Goal: Find specific page/section: Find specific page/section

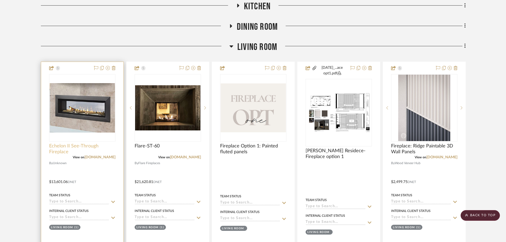
click at [73, 147] on span "Echelon II See-Through Fireplace" at bounding box center [82, 149] width 66 height 12
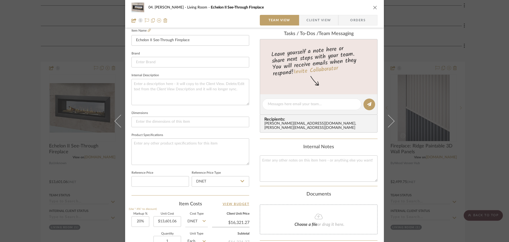
scroll to position [159, 0]
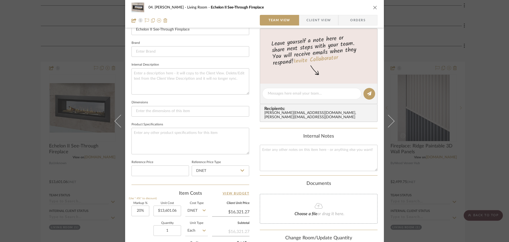
click at [27, 173] on div "04. [PERSON_NAME] Living Room Echelon II See-Through Fireplace Team View Client…" at bounding box center [254, 121] width 509 height 242
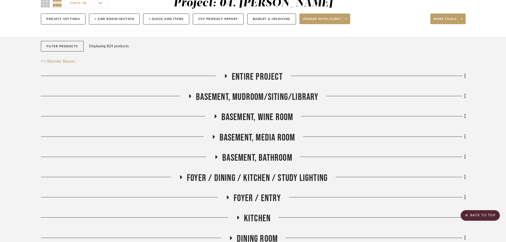
scroll to position [53, 0]
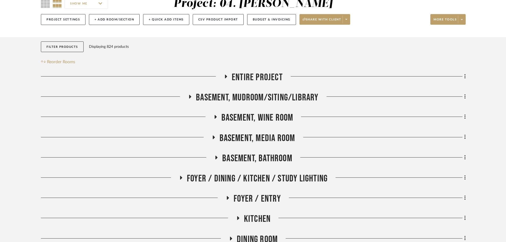
click at [257, 160] on span "Basement, Bathroom" at bounding box center [257, 158] width 70 height 11
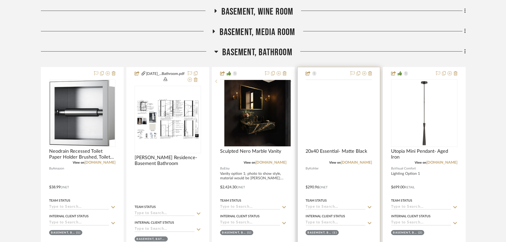
scroll to position [159, 0]
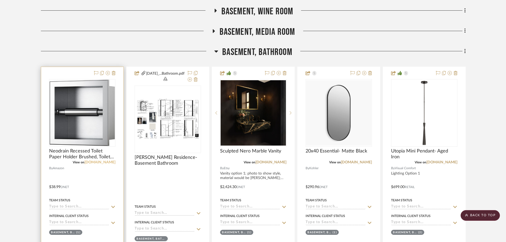
click at [113, 163] on link "[DOMAIN_NAME]" at bounding box center [99, 162] width 31 height 4
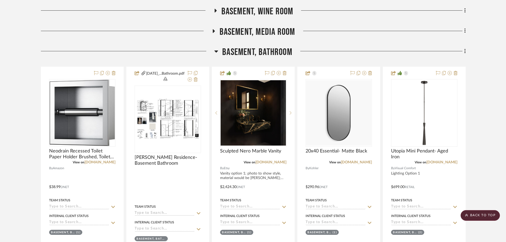
click at [254, 48] on span "Basement, Bathroom" at bounding box center [257, 51] width 70 height 11
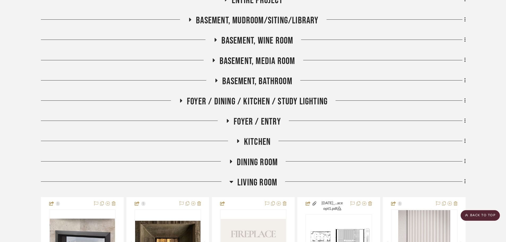
scroll to position [80, 0]
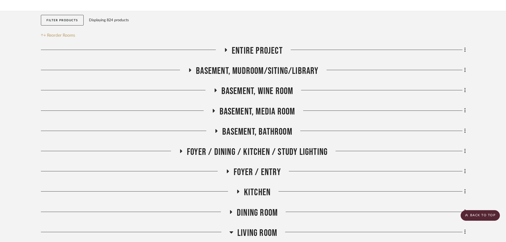
click at [274, 68] on span "Basement, Mudroom/Siting/Library" at bounding box center [257, 70] width 122 height 11
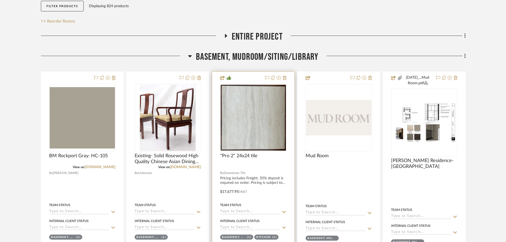
scroll to position [212, 0]
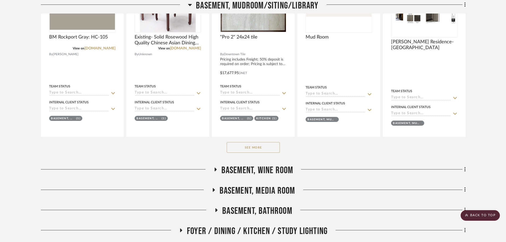
click at [236, 144] on button "See More" at bounding box center [253, 147] width 53 height 11
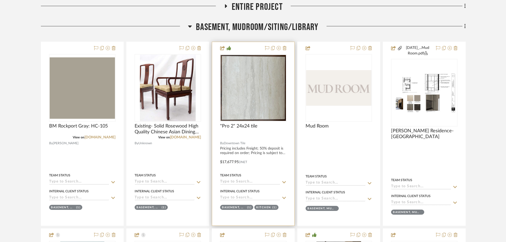
scroll to position [133, 0]
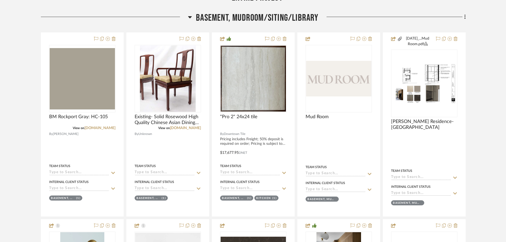
click at [245, 16] on span "Basement, Mudroom/Siting/Library" at bounding box center [257, 17] width 122 height 11
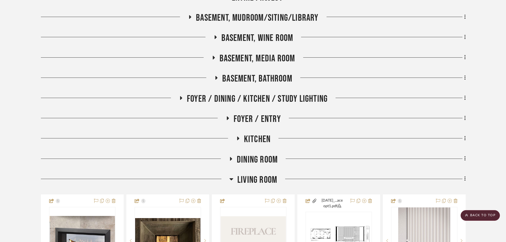
click at [259, 160] on span "Dining Room" at bounding box center [257, 159] width 41 height 11
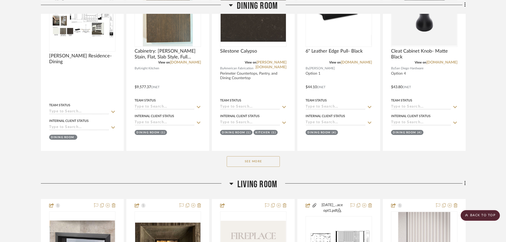
scroll to position [345, 0]
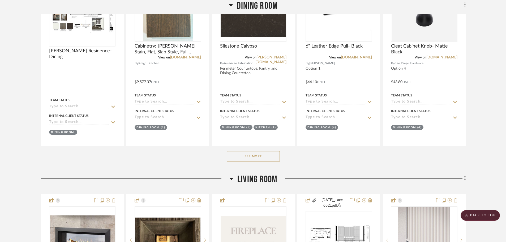
click at [270, 158] on button "See More" at bounding box center [253, 156] width 53 height 11
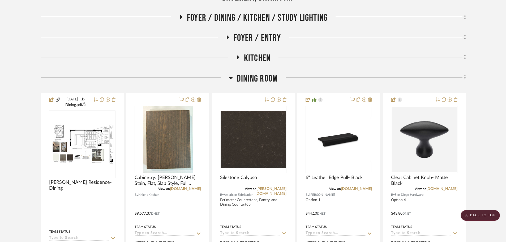
scroll to position [212, 0]
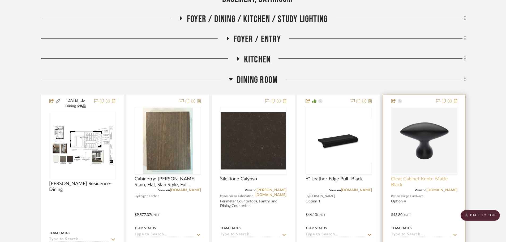
click at [404, 179] on span "Cleat Cabinet Knob- Matte Black" at bounding box center [424, 182] width 66 height 12
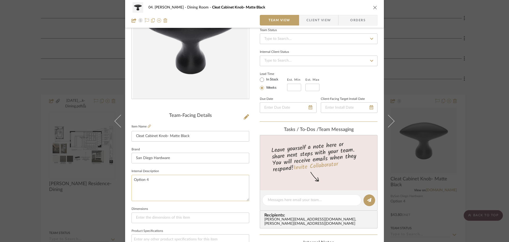
scroll to position [53, 0]
drag, startPoint x: 176, startPoint y: 184, endPoint x: 107, endPoint y: 181, distance: 69.0
click at [107, 181] on div "04. [PERSON_NAME] Dining Room Cleat Cabinet Knob- Matte Black Team View Client …" at bounding box center [254, 121] width 509 height 242
click at [143, 166] on sr-form-field "Brand San Diego Hardware" at bounding box center [191, 156] width 118 height 22
click at [12, 166] on div "04. [PERSON_NAME] Dining Room Cleat Cabinet Knob- Matte Black Team View Client …" at bounding box center [254, 121] width 509 height 242
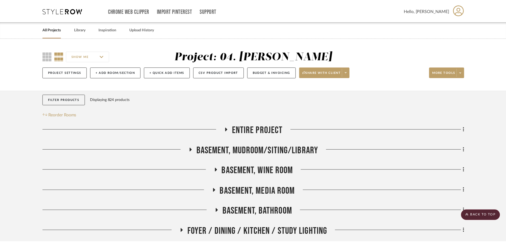
scroll to position [212, 0]
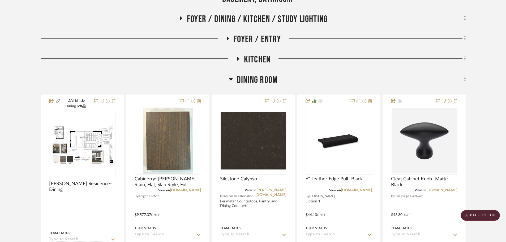
drag, startPoint x: 262, startPoint y: 88, endPoint x: 262, endPoint y: 85, distance: 2.9
click at [262, 84] on span "Dining Room" at bounding box center [257, 79] width 41 height 11
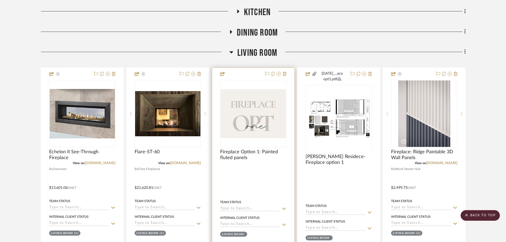
scroll to position [265, 0]
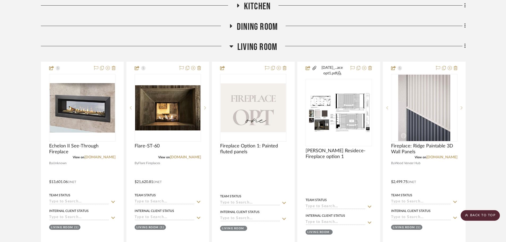
click at [256, 50] on span "Living Room" at bounding box center [257, 46] width 40 height 11
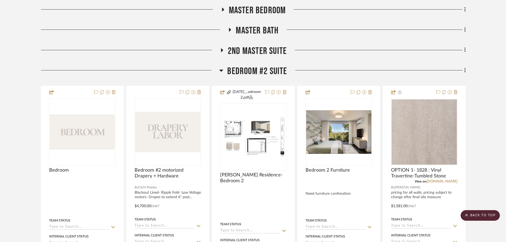
scroll to position [371, 0]
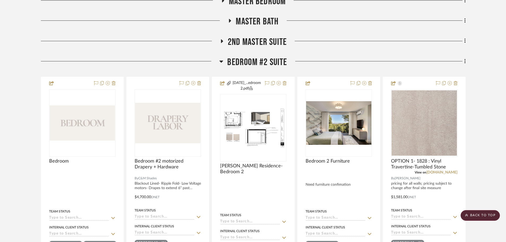
click at [254, 45] on span "2nd Master Suite" at bounding box center [257, 41] width 59 height 11
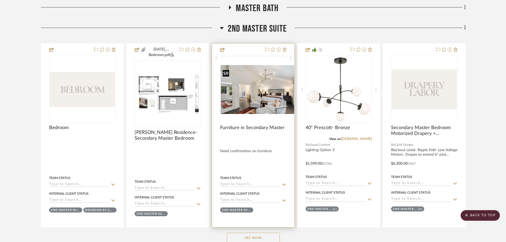
scroll to position [478, 0]
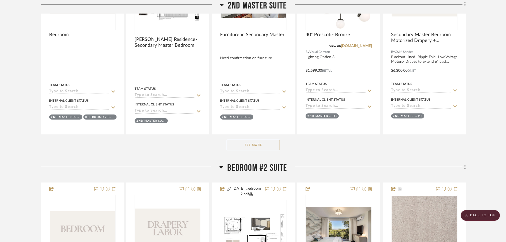
click at [255, 146] on button "See More" at bounding box center [253, 145] width 53 height 11
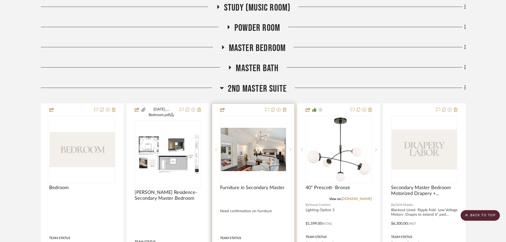
scroll to position [265, 0]
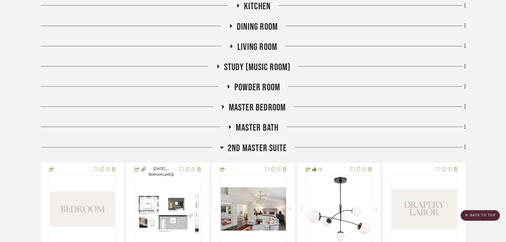
click at [249, 143] on span "2nd Master Suite" at bounding box center [257, 147] width 59 height 11
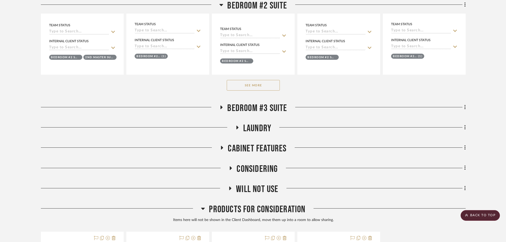
scroll to position [584, 0]
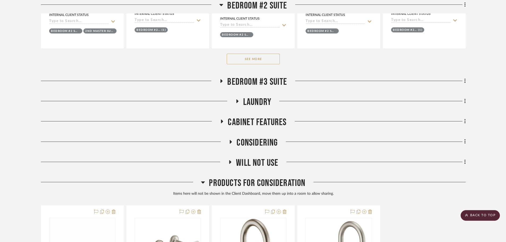
click at [259, 58] on button "See More" at bounding box center [253, 59] width 53 height 11
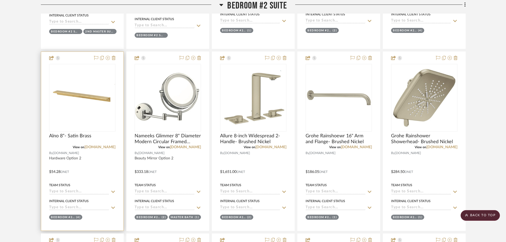
scroll to position [955, 0]
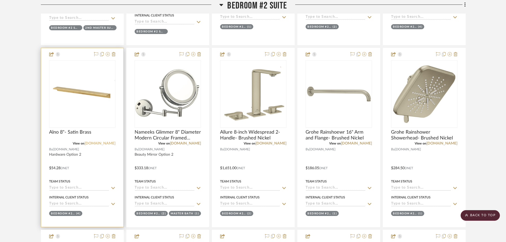
click at [107, 143] on link "[DOMAIN_NAME]" at bounding box center [99, 143] width 31 height 4
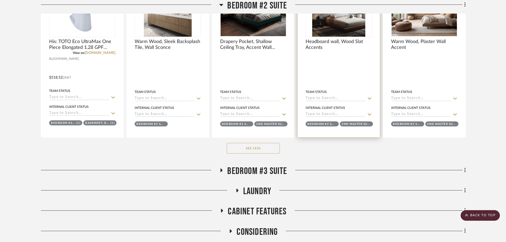
scroll to position [1725, 0]
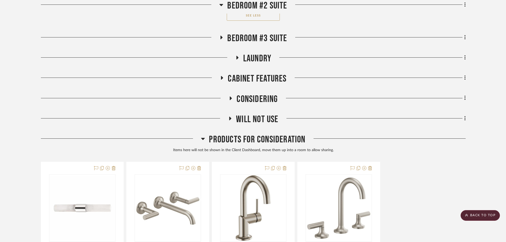
click at [269, 40] on span "Bedroom #3 Suite" at bounding box center [257, 38] width 60 height 11
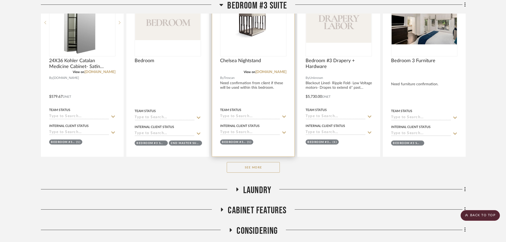
scroll to position [1804, 0]
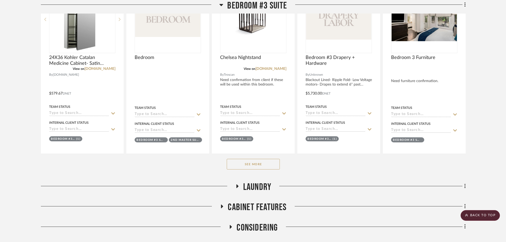
click at [263, 167] on button "See More" at bounding box center [253, 164] width 53 height 11
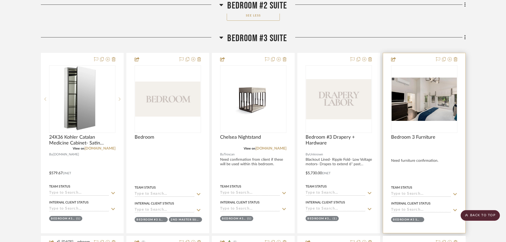
scroll to position [1566, 0]
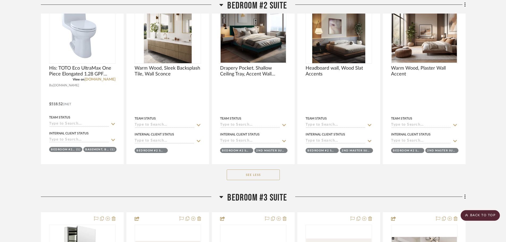
click at [488, 82] on project-details-page "SHOW ME Project: 04. [PERSON_NAME] Project Settings + Add Room/Section + Quick …" at bounding box center [253, 59] width 506 height 3173
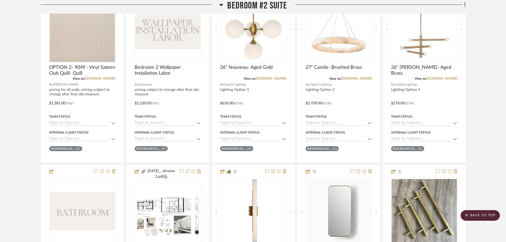
scroll to position [0, 0]
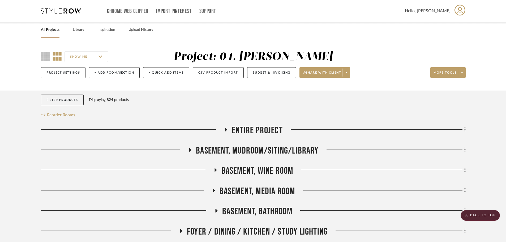
drag, startPoint x: 480, startPoint y: 155, endPoint x: 480, endPoint y: 61, distance: 94.2
click at [243, 136] on span "Entire Project" at bounding box center [257, 130] width 51 height 11
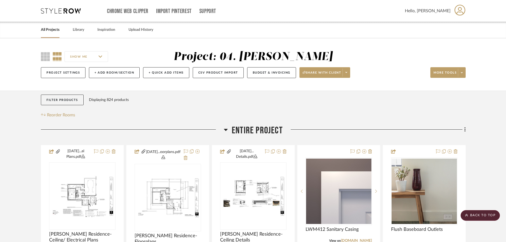
click at [245, 129] on span "Entire Project" at bounding box center [257, 130] width 51 height 11
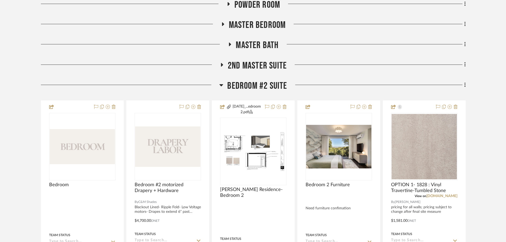
scroll to position [398, 0]
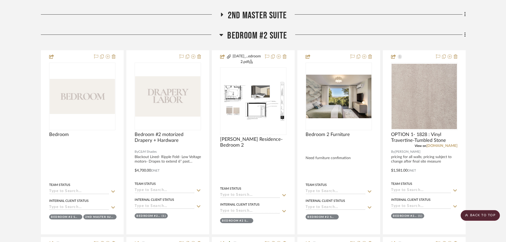
click at [252, 36] on span "Bedroom #2 Suite" at bounding box center [257, 35] width 60 height 11
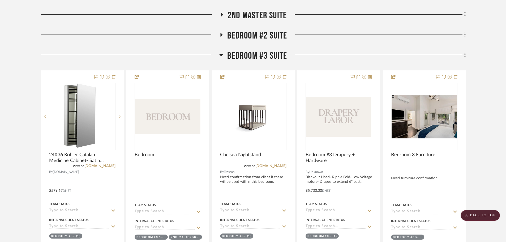
click at [255, 37] on span "Bedroom #2 Suite" at bounding box center [257, 35] width 60 height 11
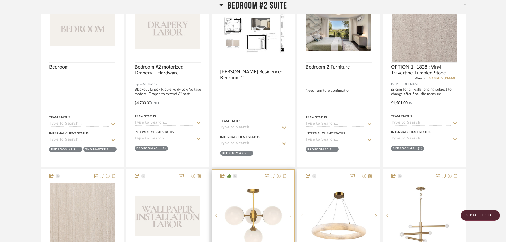
scroll to position [504, 0]
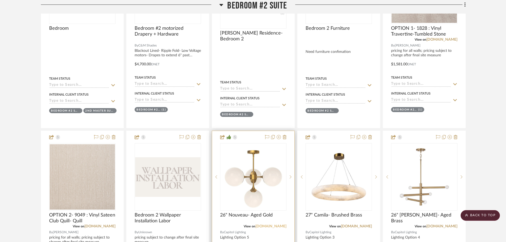
click at [272, 227] on link "[DOMAIN_NAME]" at bounding box center [270, 226] width 31 height 4
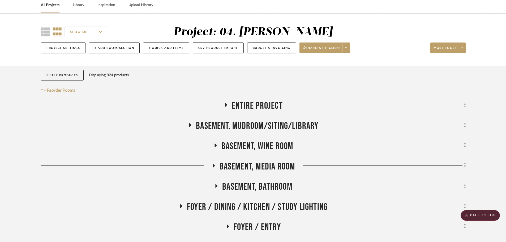
scroll to position [0, 0]
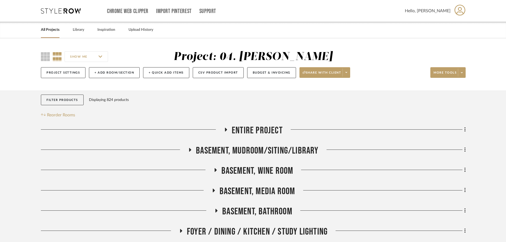
click at [49, 31] on link "All Projects" at bounding box center [50, 29] width 19 height 7
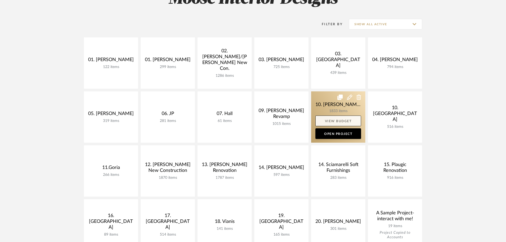
scroll to position [133, 0]
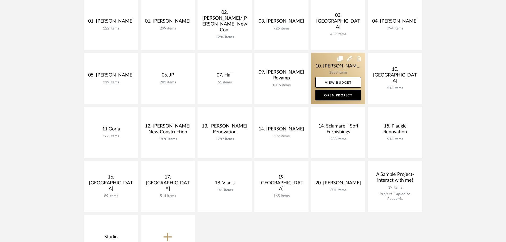
click at [324, 70] on link at bounding box center [338, 78] width 54 height 51
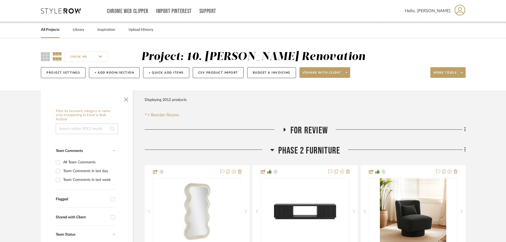
click at [297, 148] on span "Phase 2 Furniture" at bounding box center [309, 150] width 62 height 11
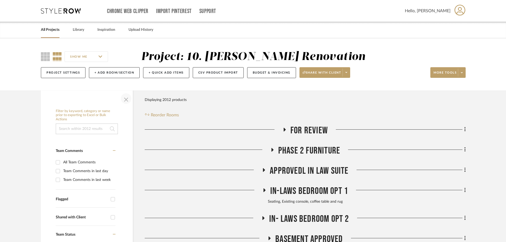
click at [129, 102] on span "button" at bounding box center [126, 98] width 13 height 13
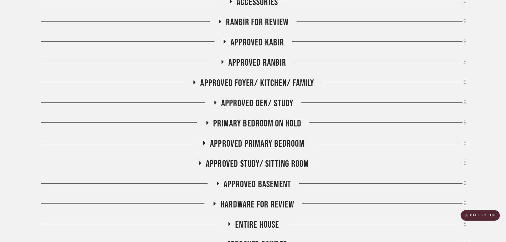
scroll to position [345, 0]
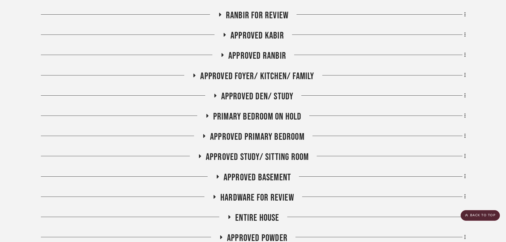
click at [256, 52] on span "APPROVED Ranbir" at bounding box center [257, 55] width 58 height 11
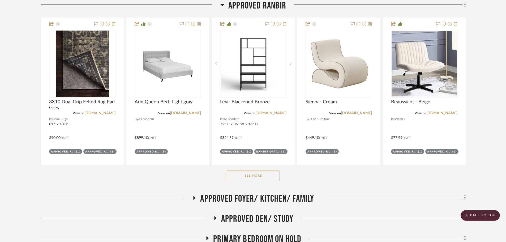
click at [266, 174] on button "See More" at bounding box center [253, 175] width 53 height 11
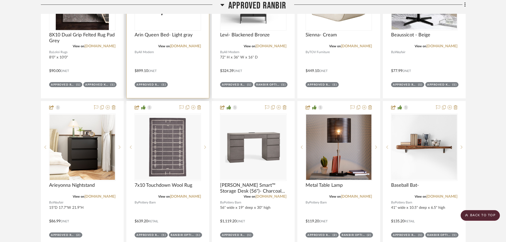
scroll to position [478, 0]
